Goal: Task Accomplishment & Management: Complete application form

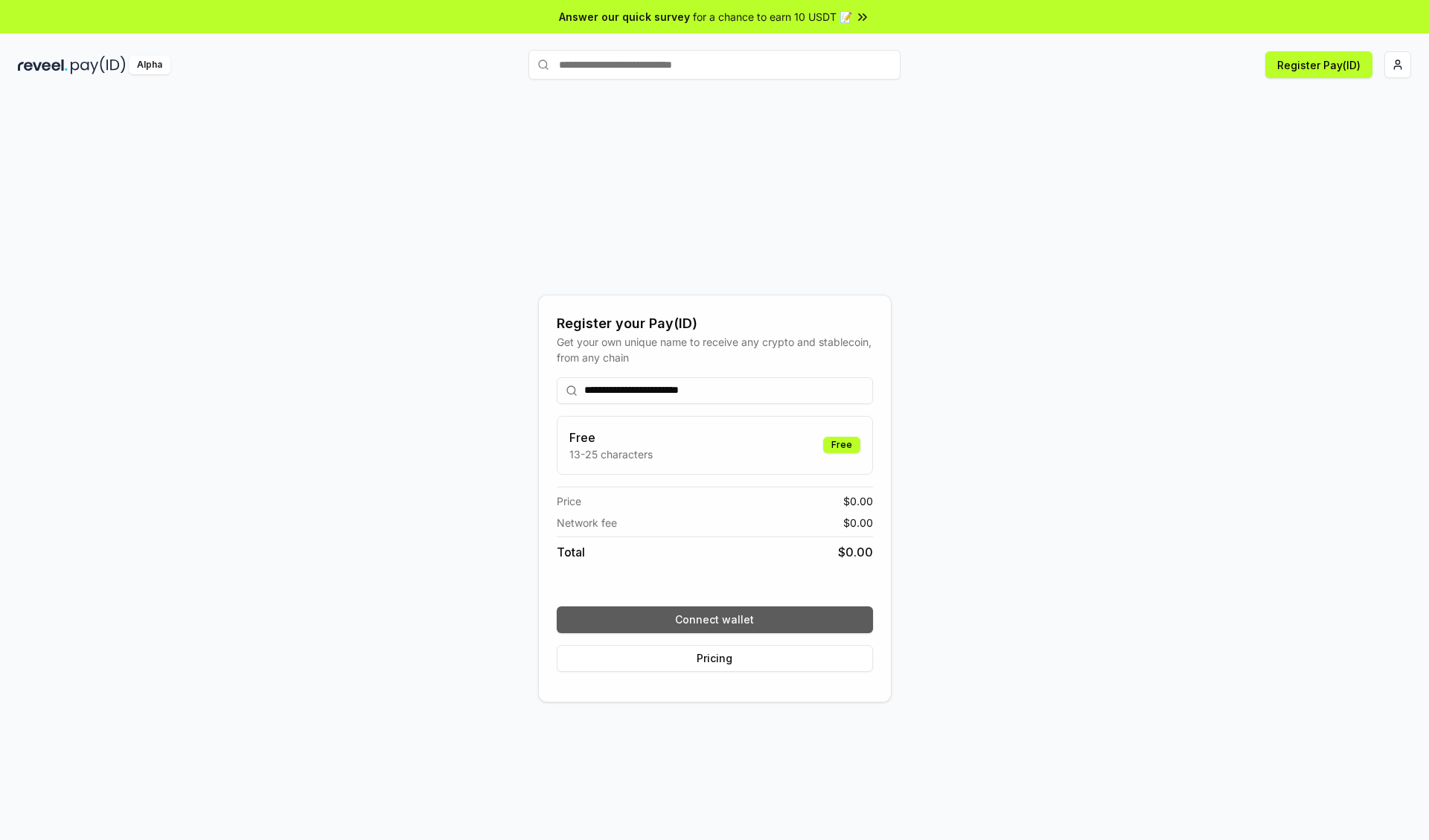
type input "**********"
click at [714, 619] on button "Connect wallet" at bounding box center [714, 620] width 316 height 27
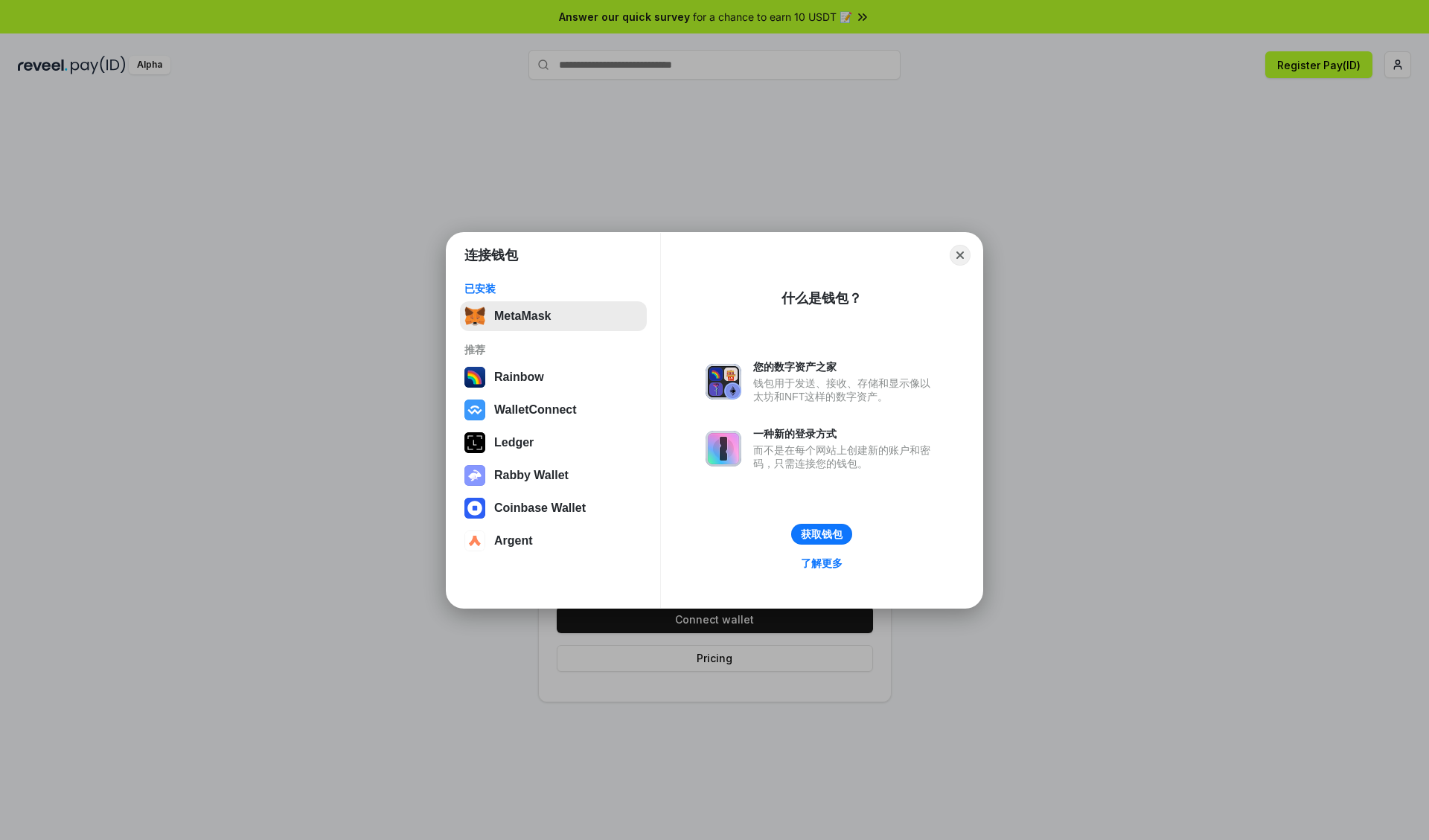
click at [553, 315] on button "MetaMask" at bounding box center [553, 316] width 187 height 30
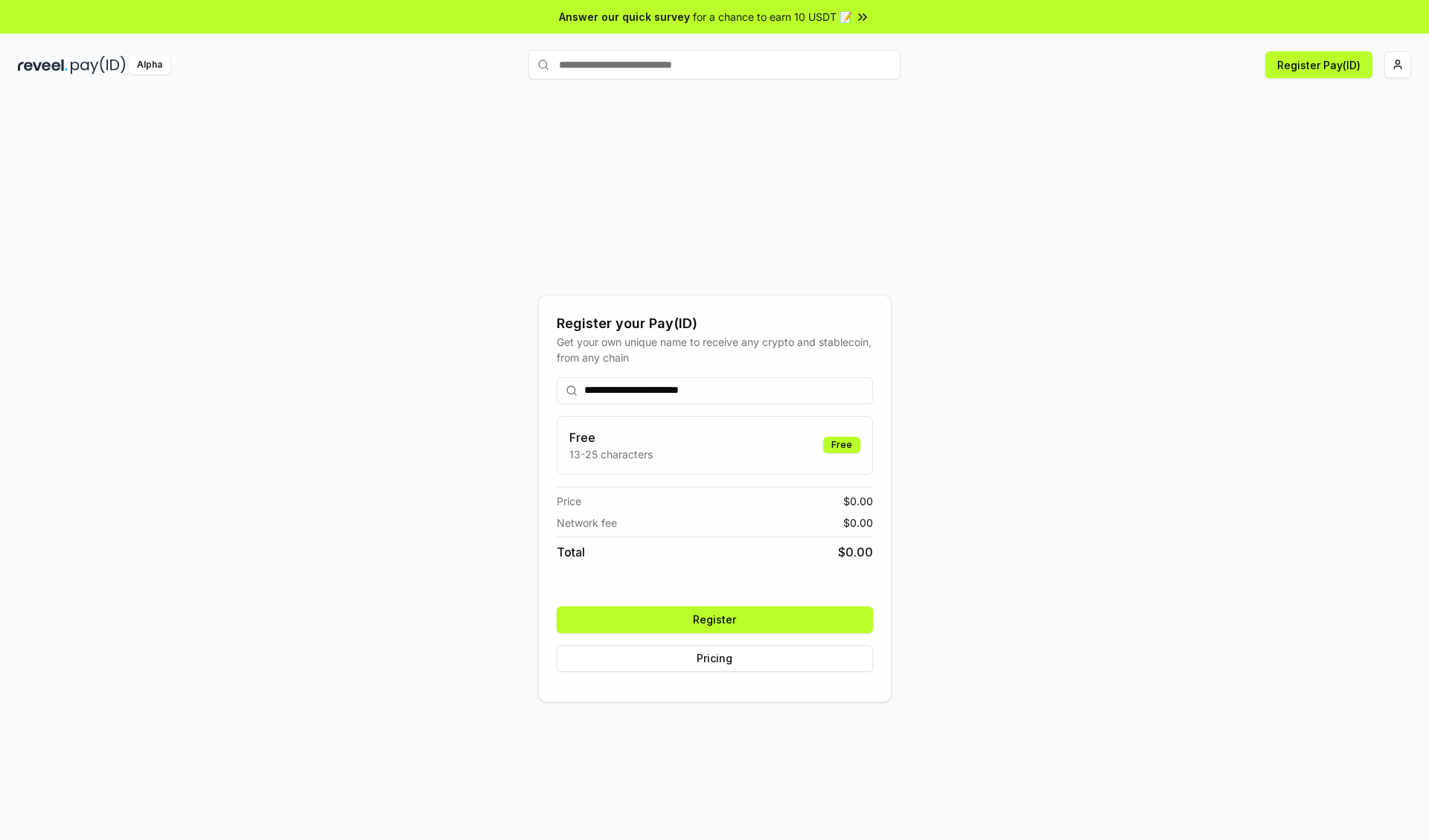
click at [714, 619] on button "Register" at bounding box center [714, 620] width 316 height 27
